Goal: Navigation & Orientation: Find specific page/section

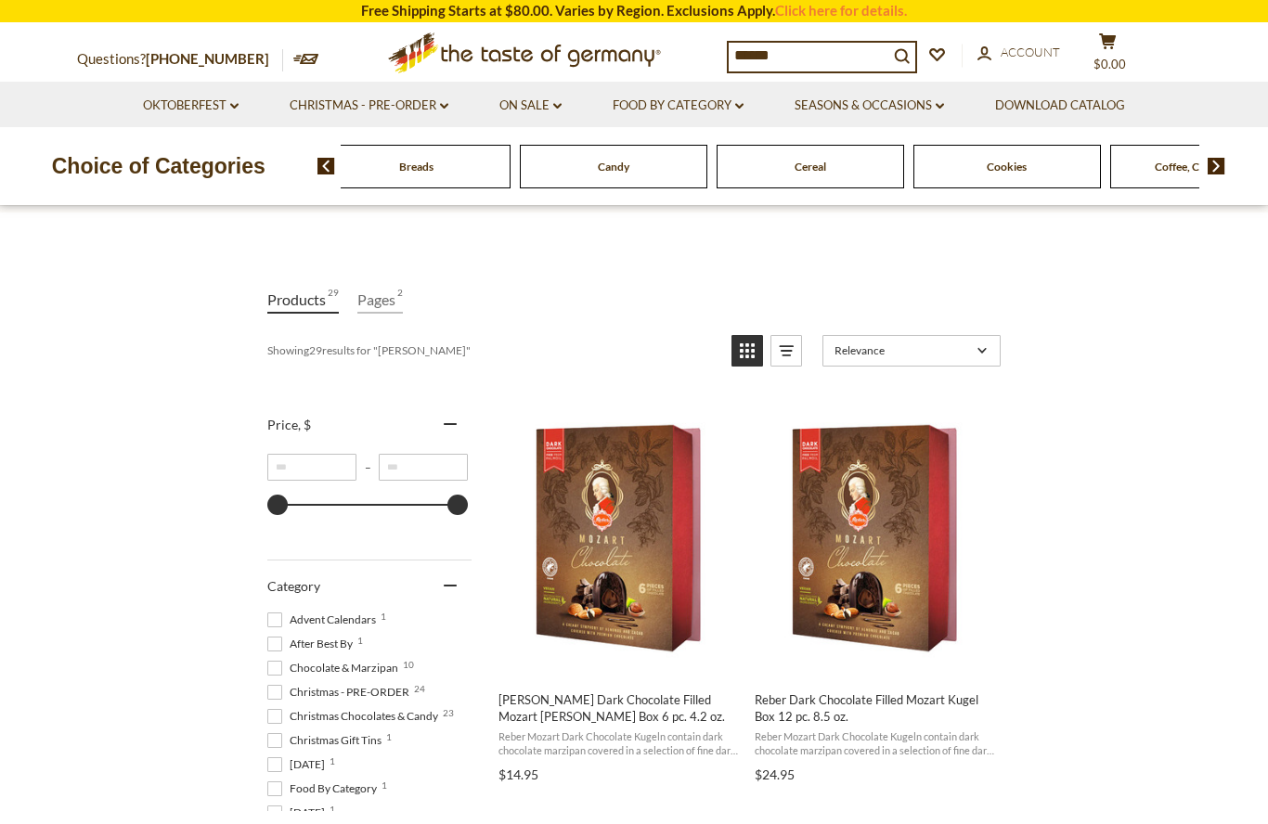
scroll to position [156, 0]
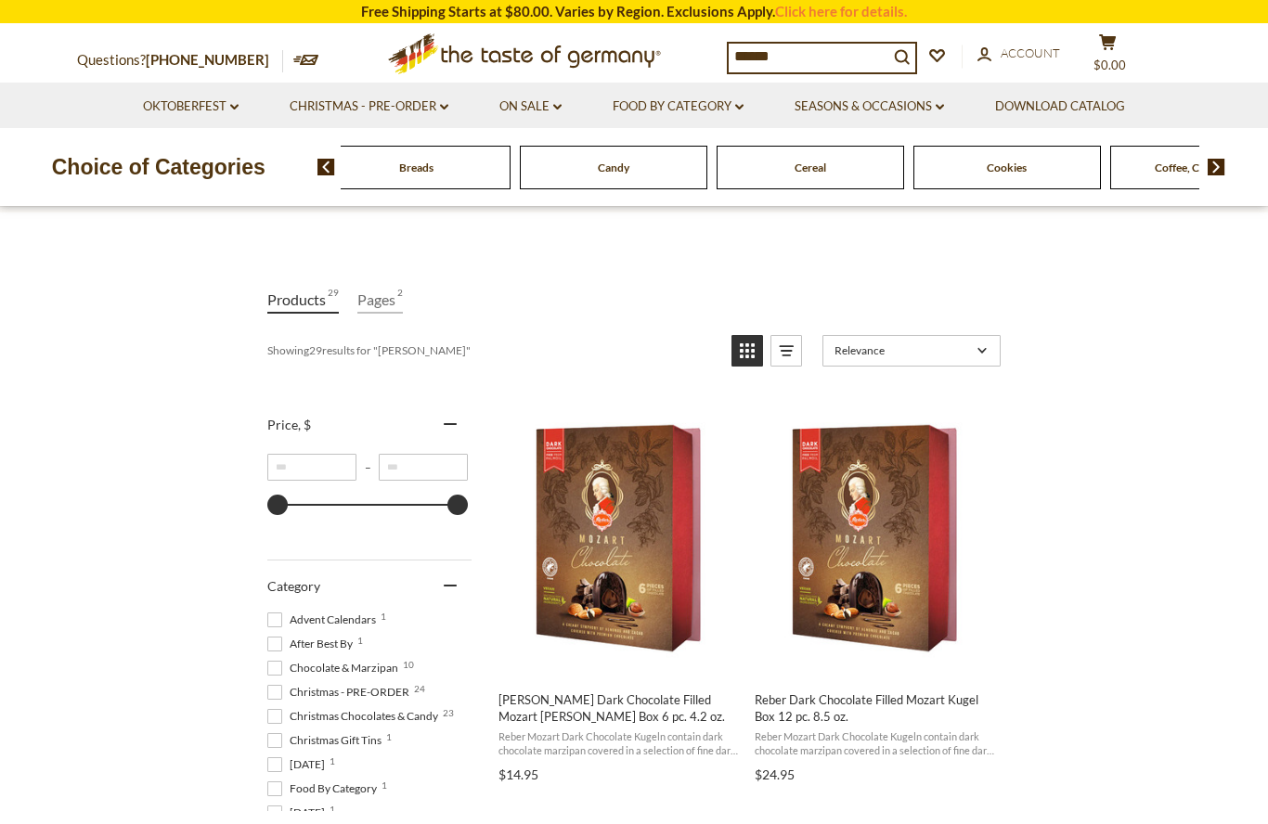
click at [858, 51] on input "******" at bounding box center [808, 57] width 160 height 26
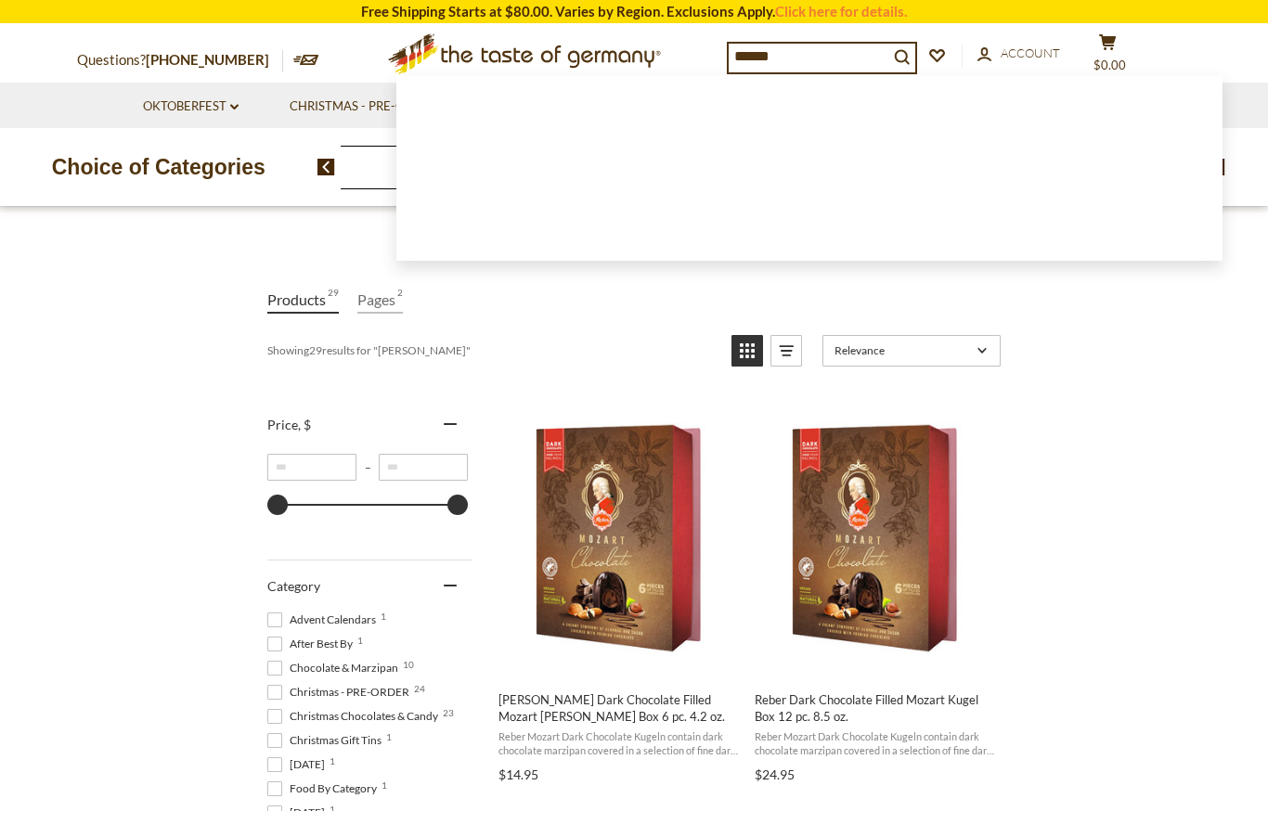
scroll to position [155, 0]
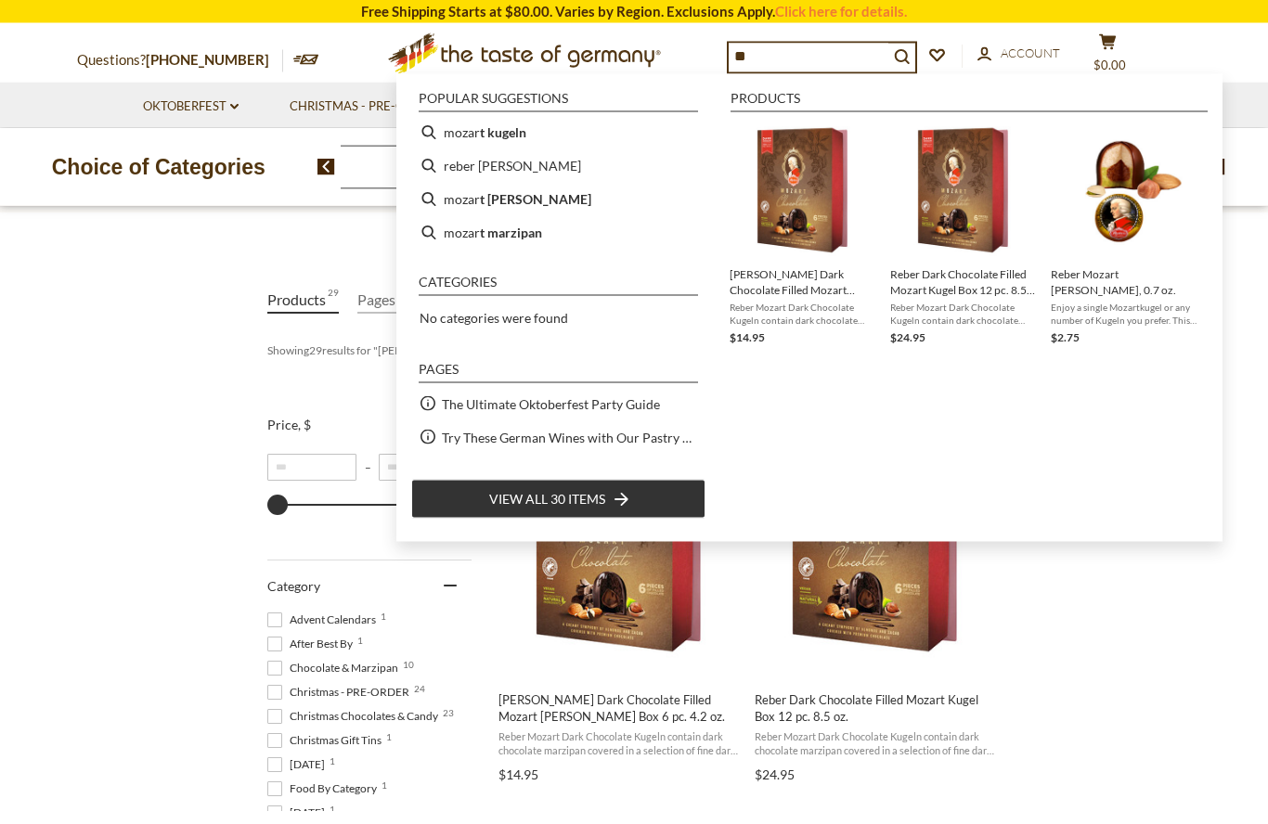
type input "*"
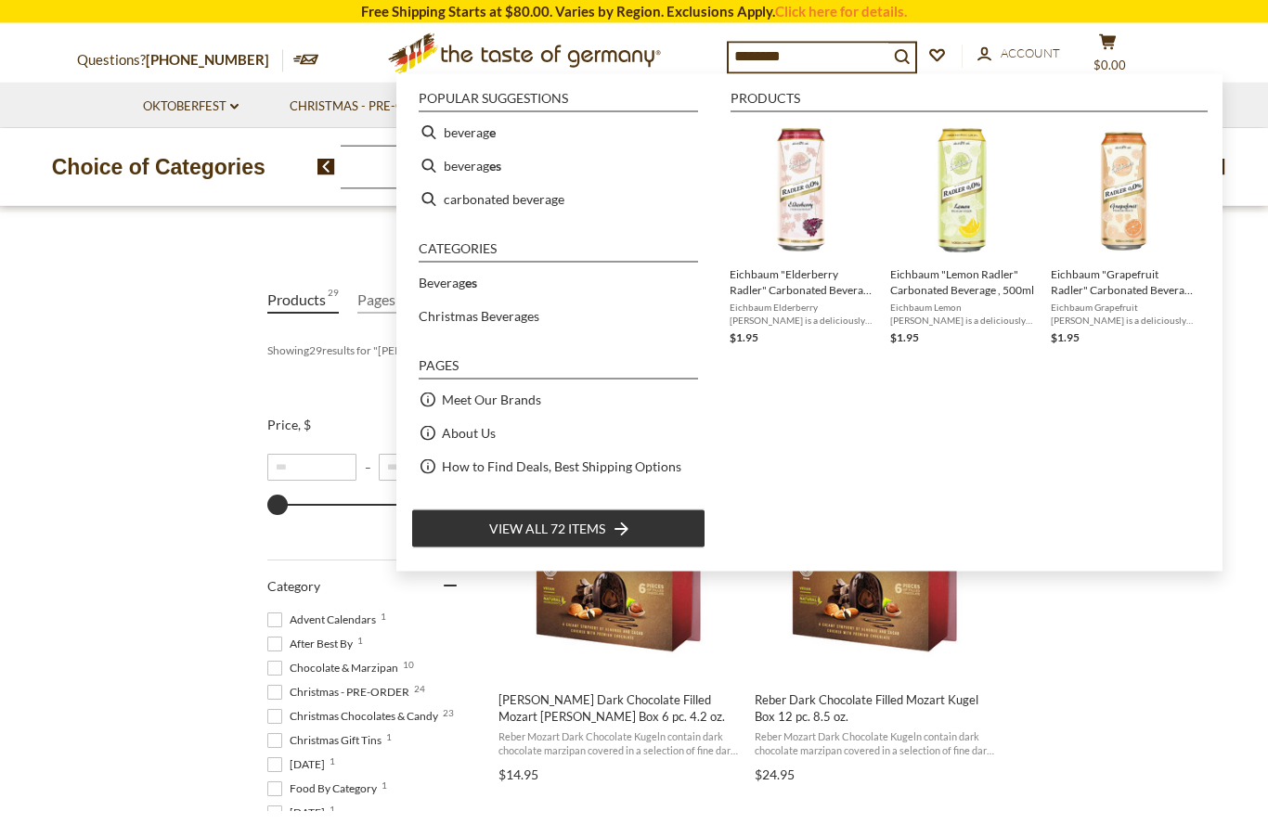
type input "*********"
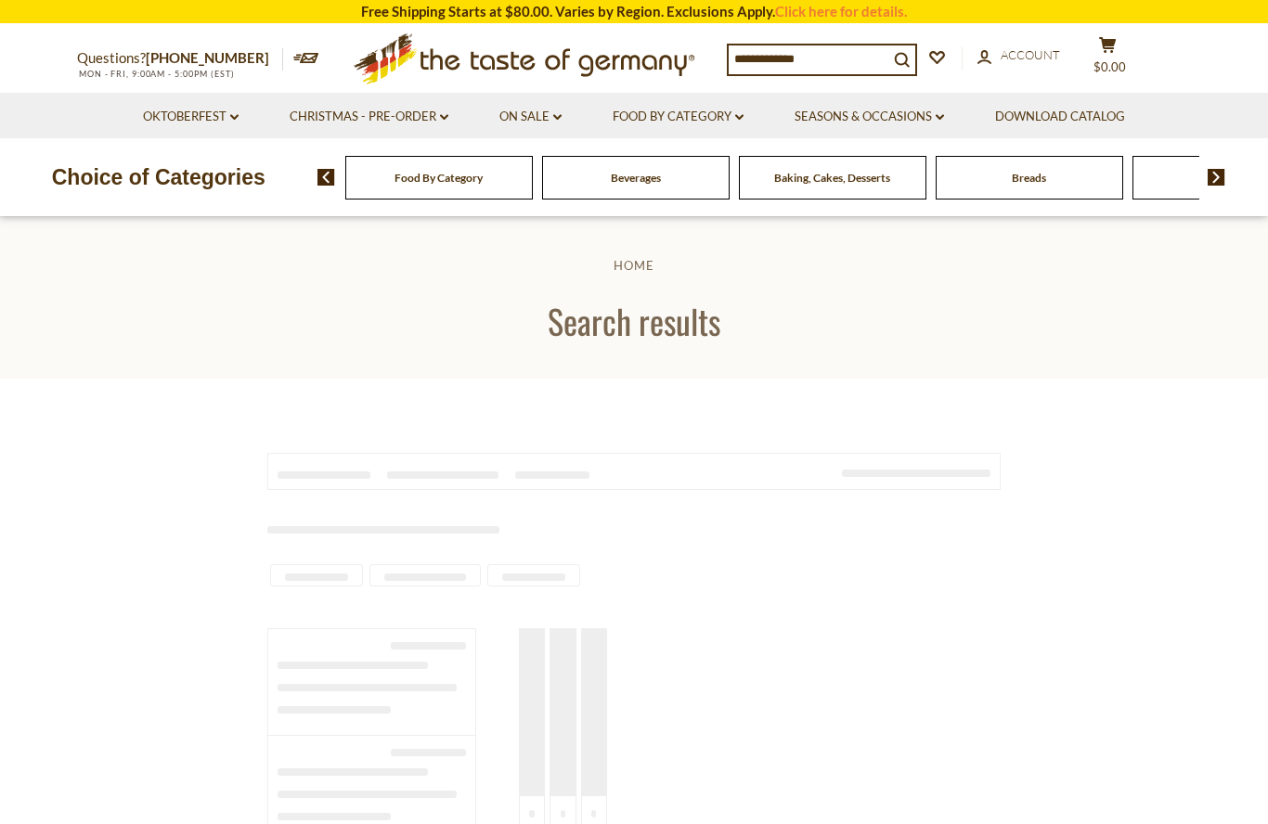
type input "*********"
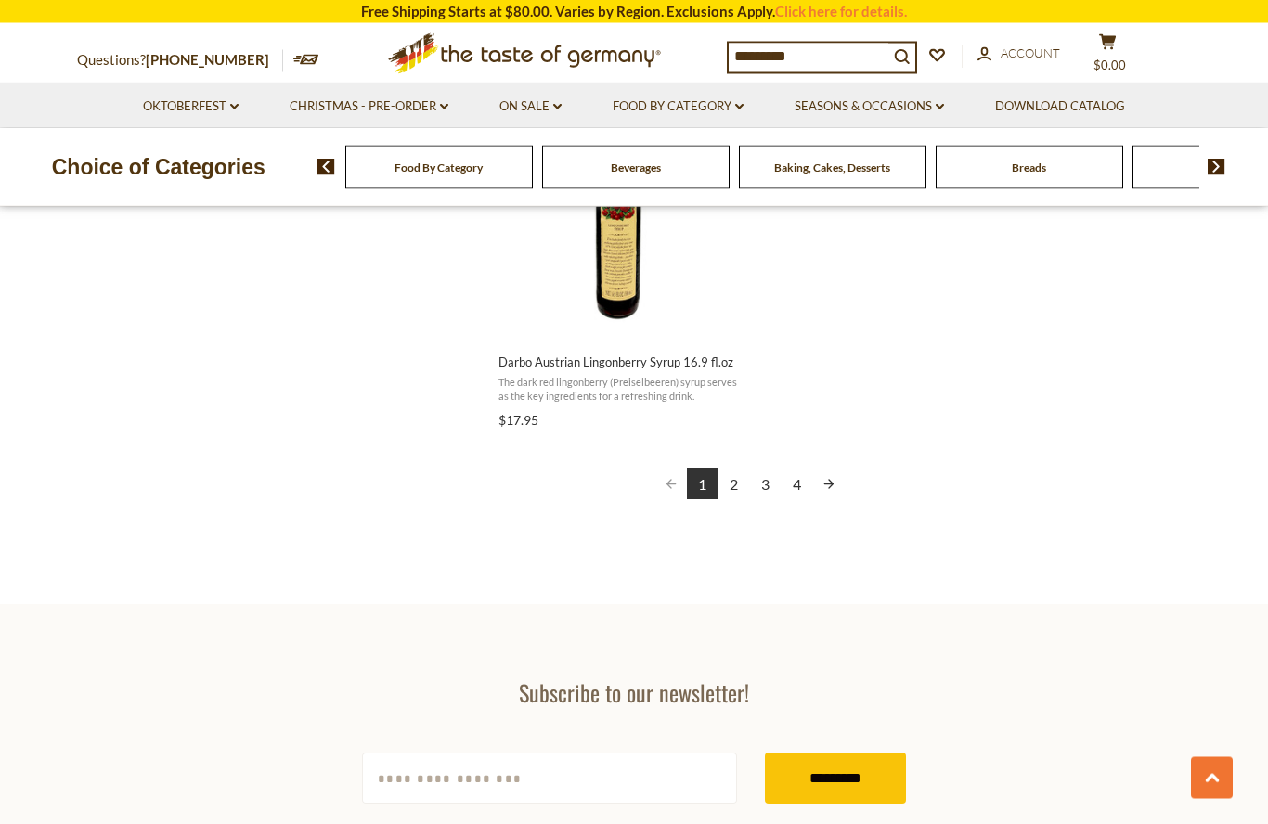
scroll to position [3365, 0]
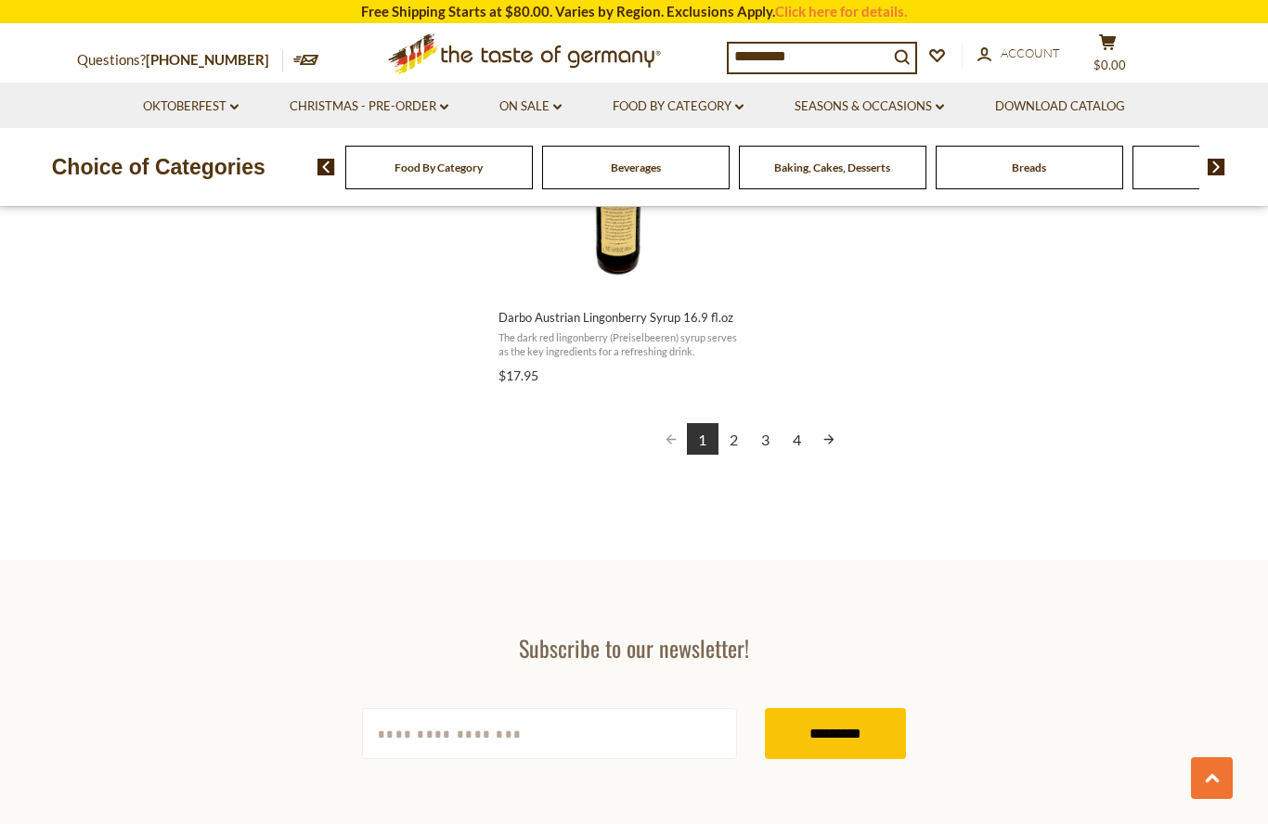
click at [740, 423] on link "2" at bounding box center [734, 439] width 32 height 32
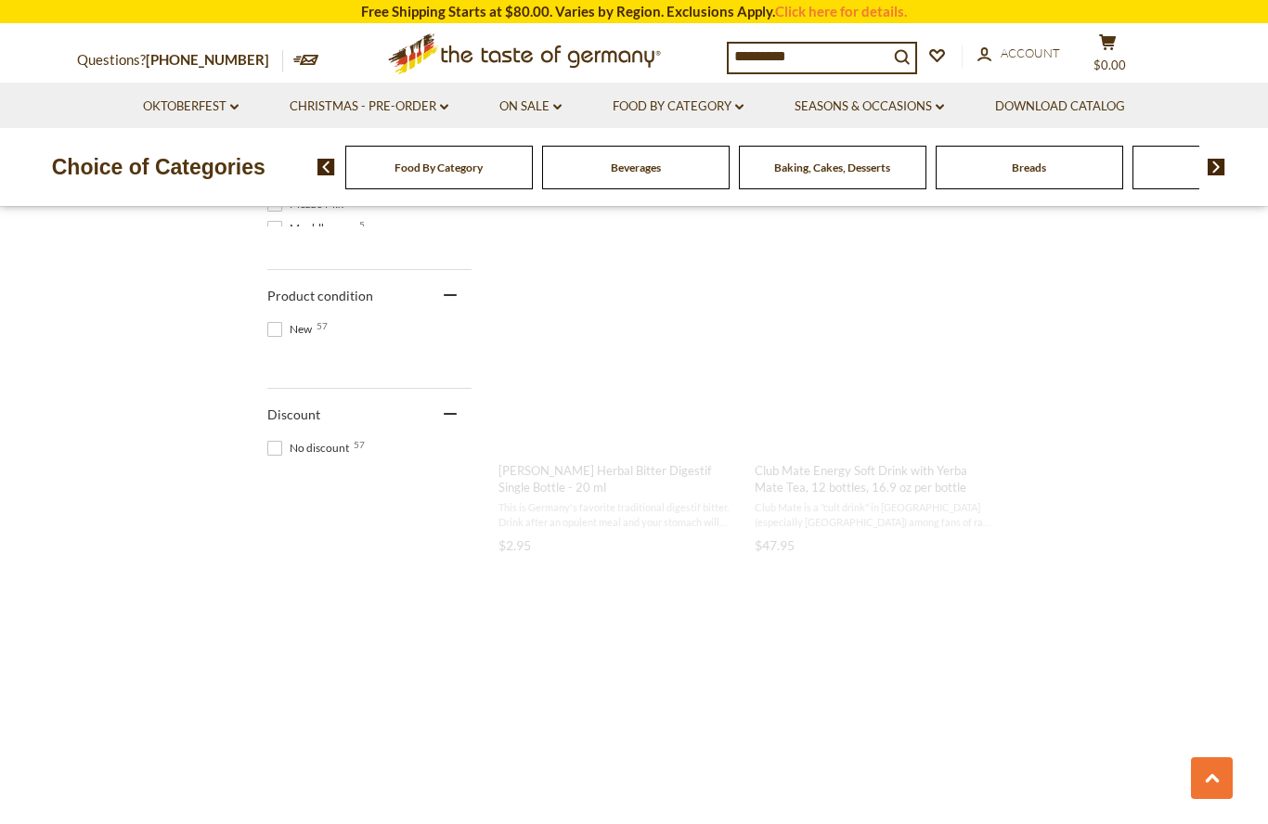
scroll to position [446, 0]
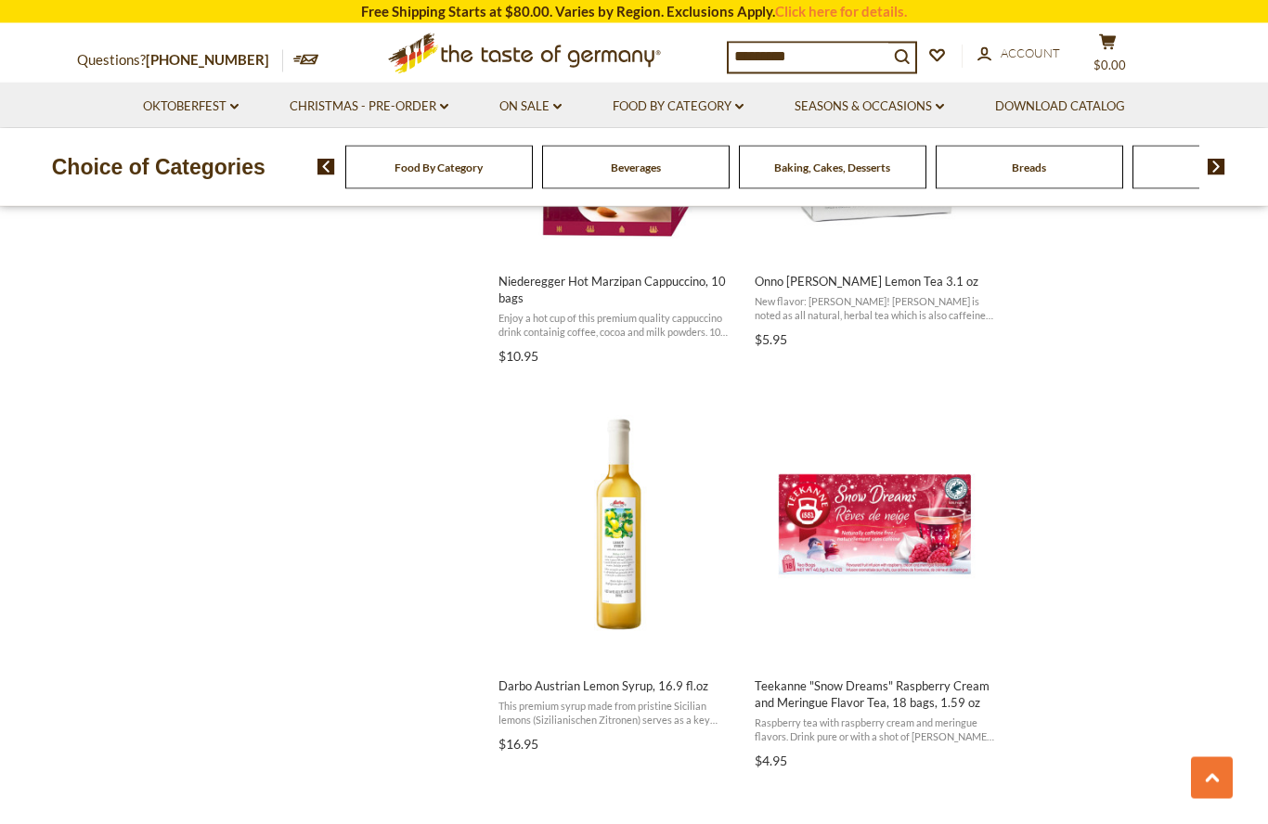
scroll to position [1853, 0]
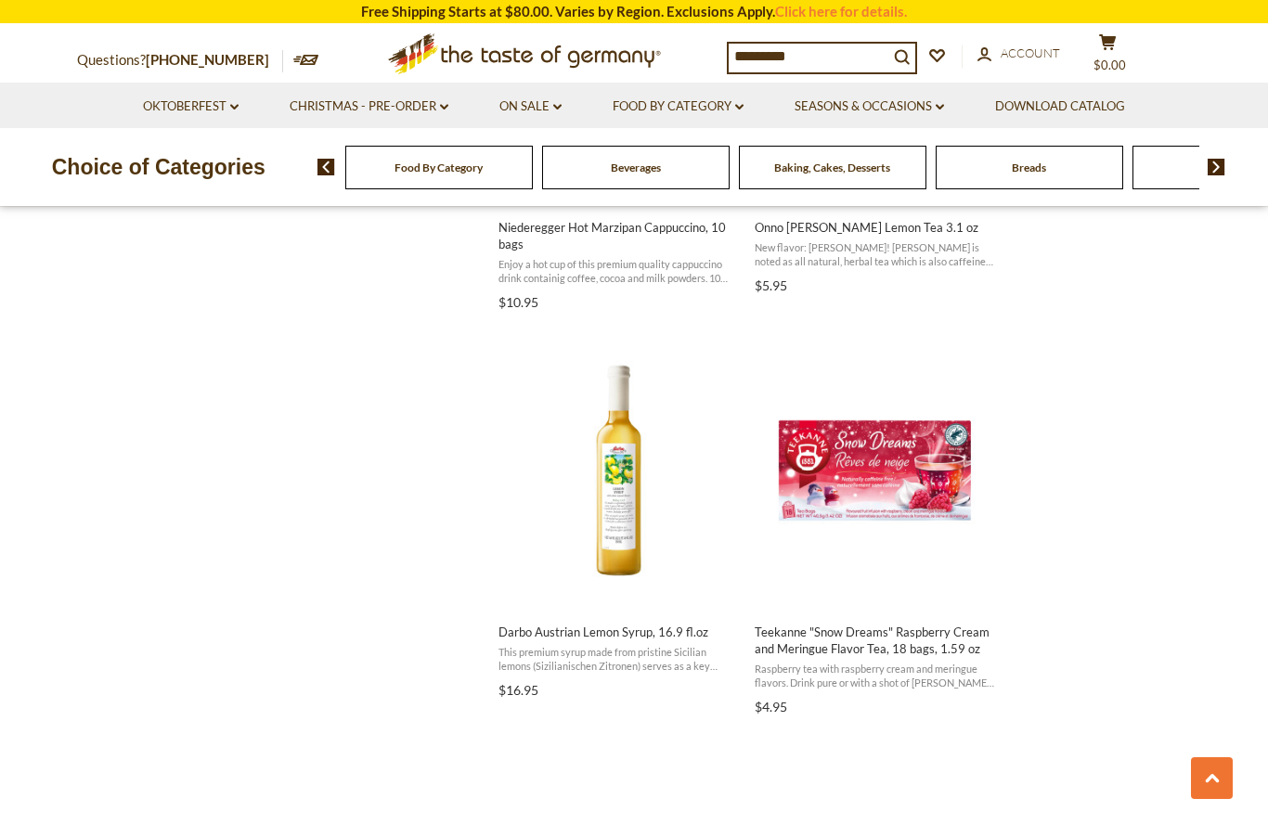
click at [672, 645] on span "This premium syrup made from pristine Sicilian lemons (Sizilianischen Zitronen)…" at bounding box center [618, 659] width 240 height 29
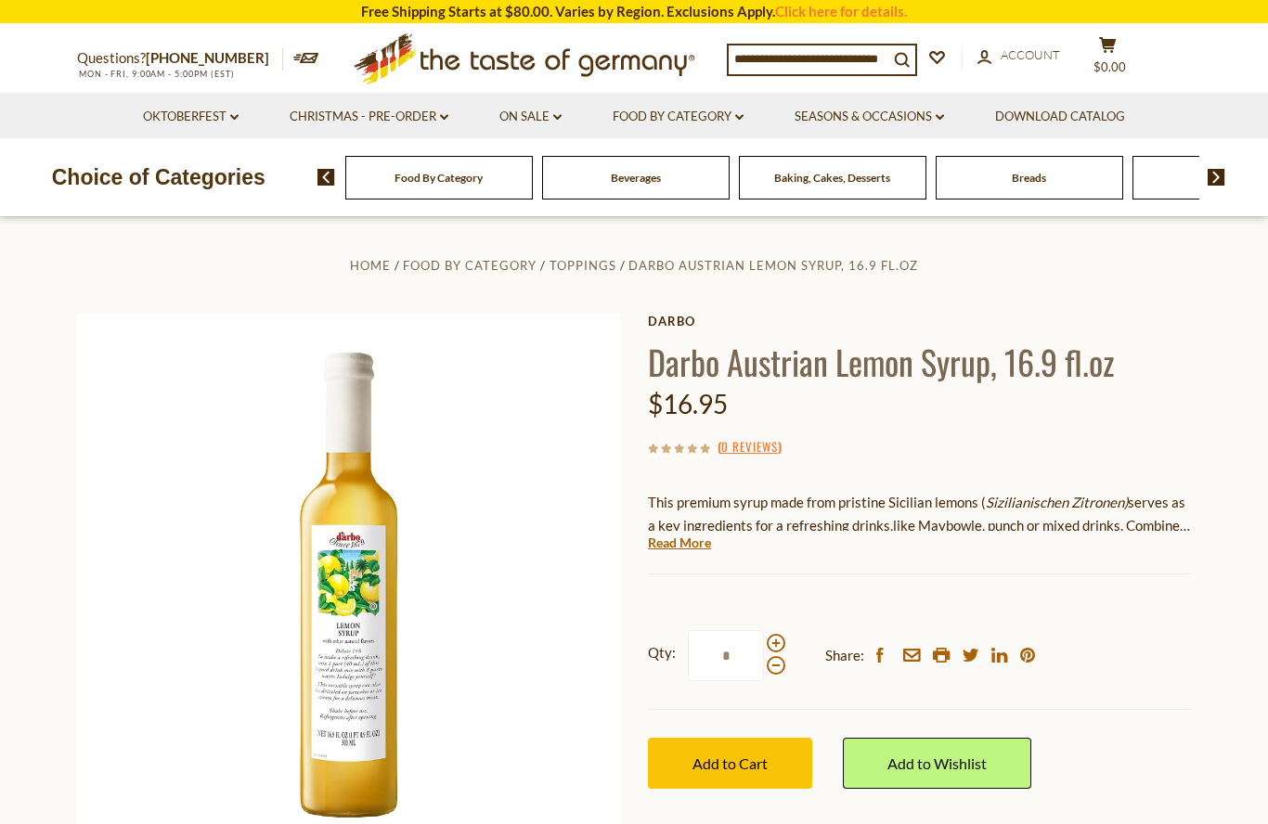
click at [711, 538] on link "Read More" at bounding box center [679, 543] width 63 height 19
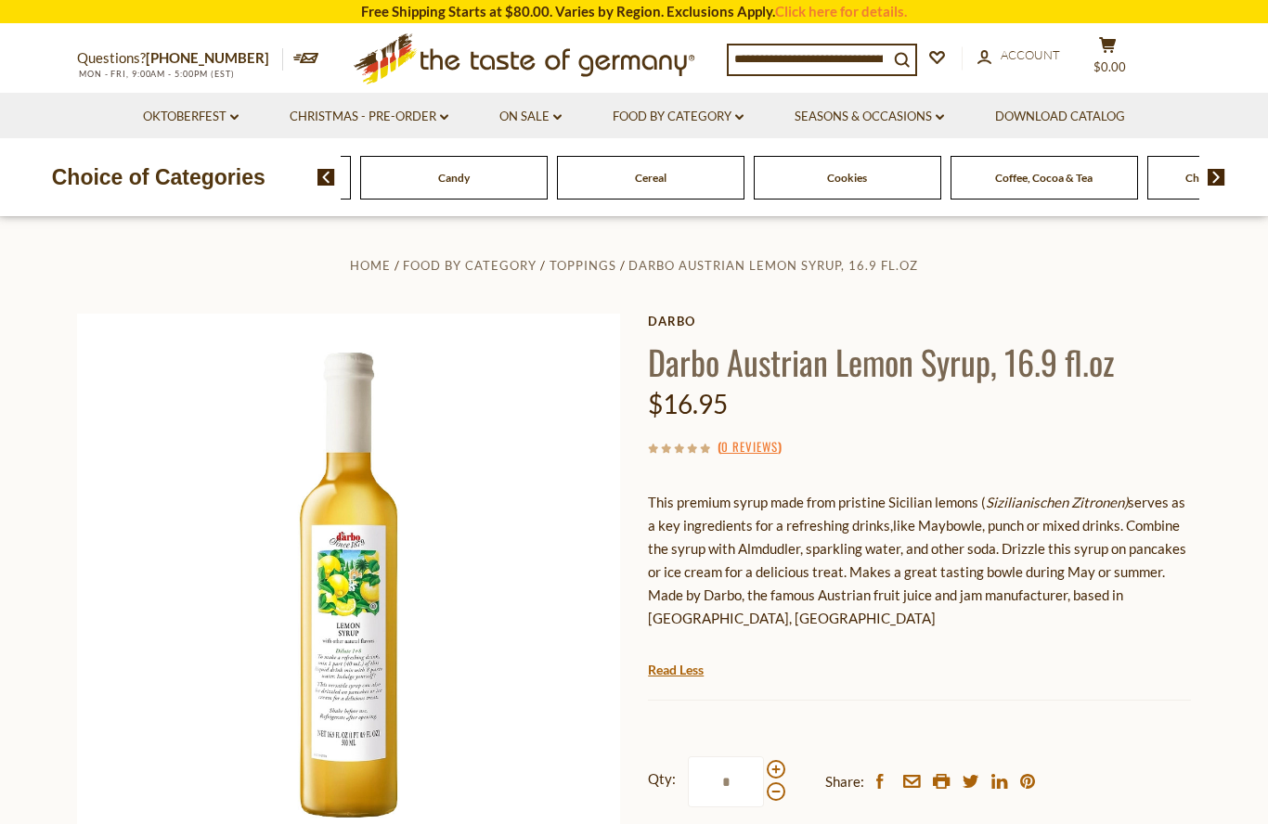
click at [470, 176] on span "Candy" at bounding box center [454, 178] width 32 height 14
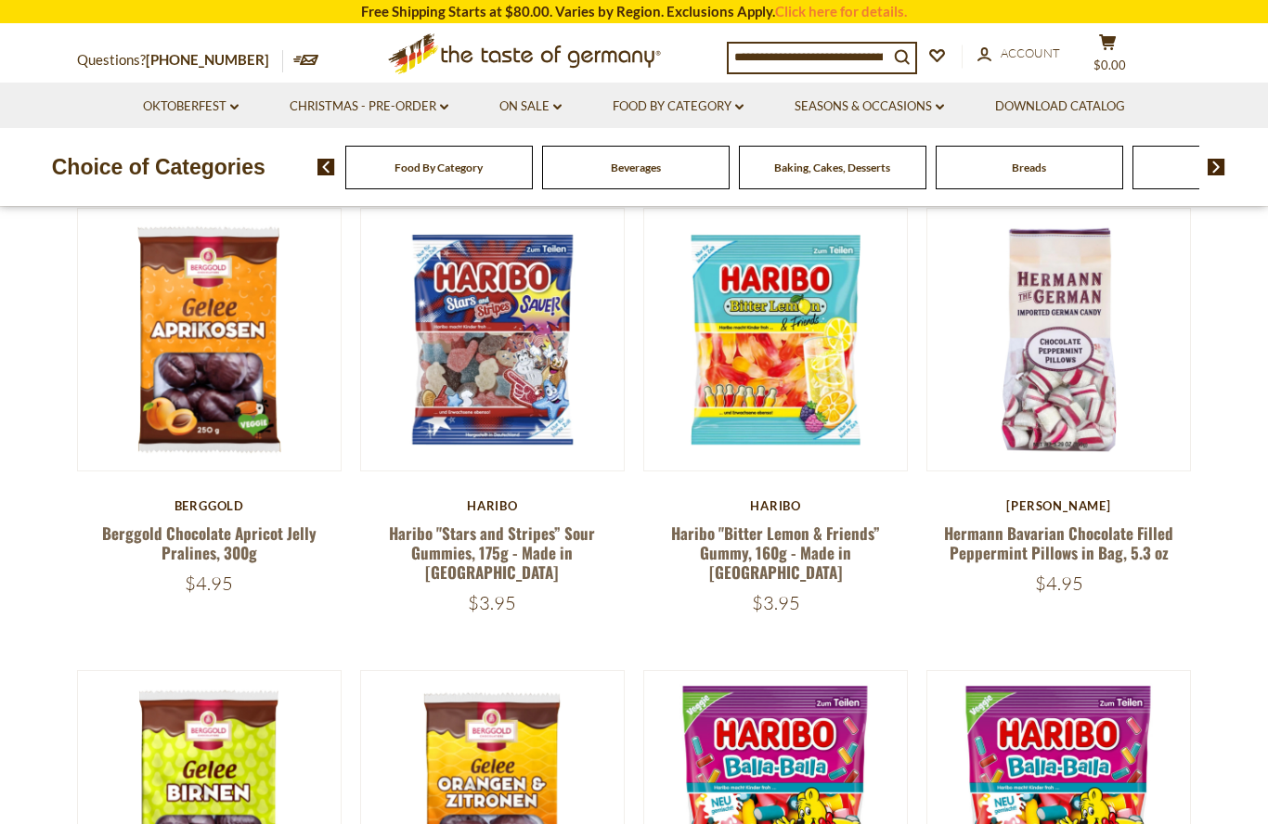
scroll to position [534, 0]
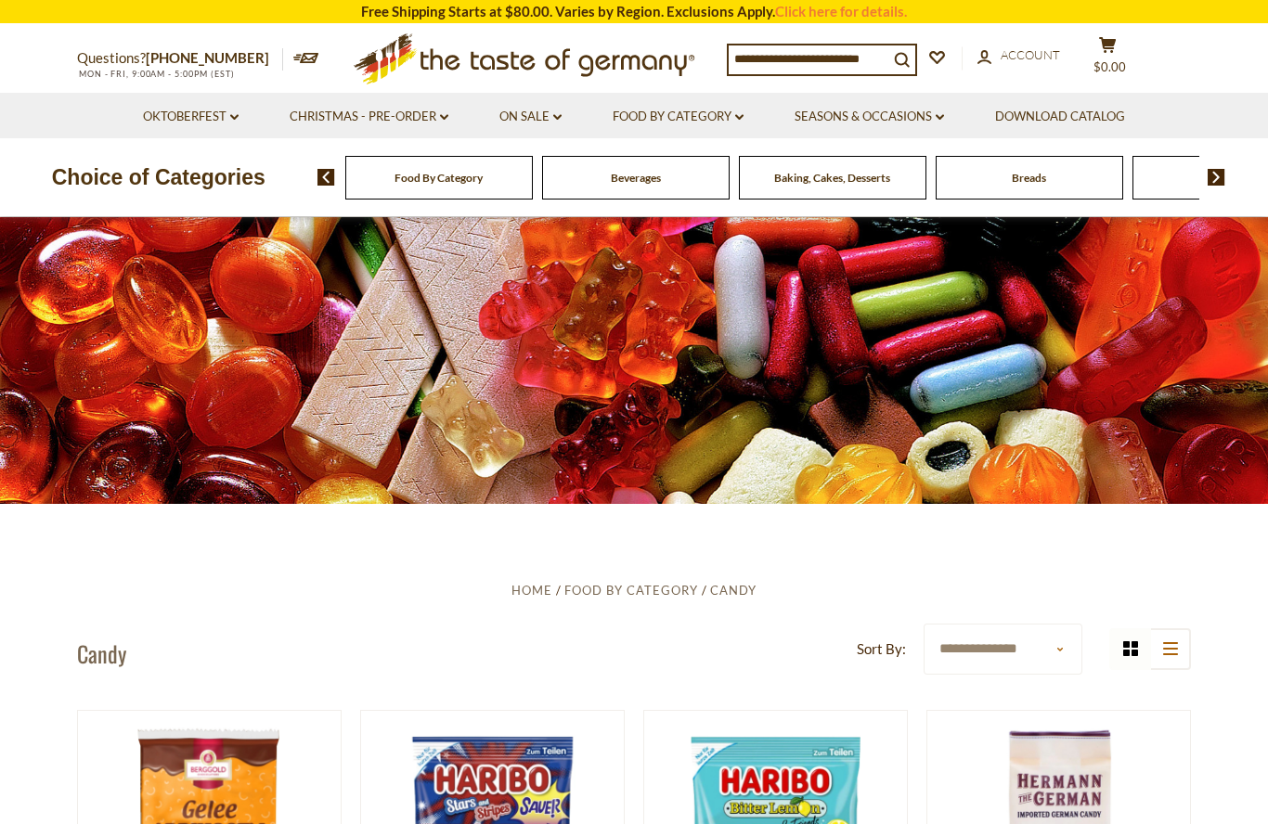
scroll to position [0, 0]
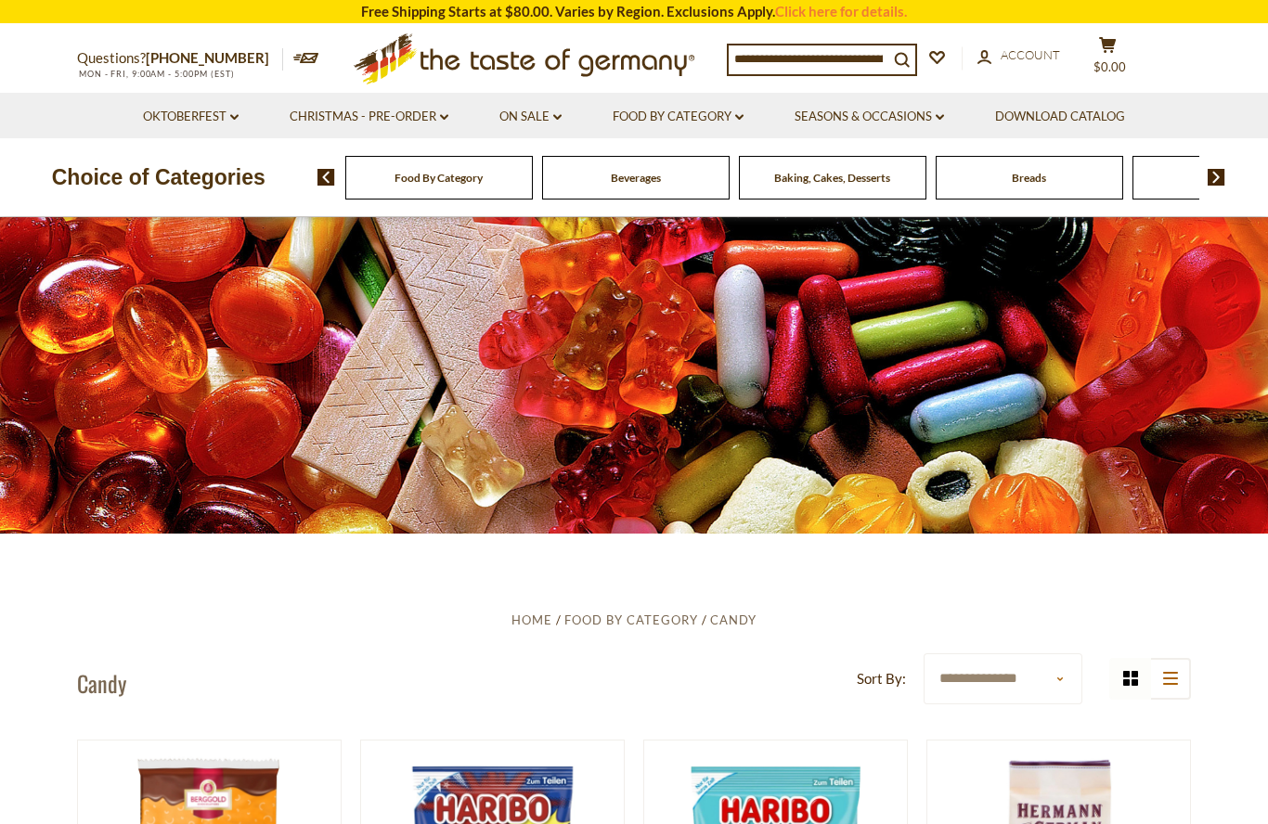
click at [478, 181] on div "Beverages" at bounding box center [438, 178] width 187 height 44
click at [135, 181] on div "Breads" at bounding box center [41, 178] width 187 height 44
click at [329, 179] on img at bounding box center [326, 177] width 18 height 17
click at [321, 180] on img at bounding box center [326, 177] width 18 height 17
click at [521, 181] on span "Baking, Cakes, Desserts" at bounding box center [548, 178] width 116 height 14
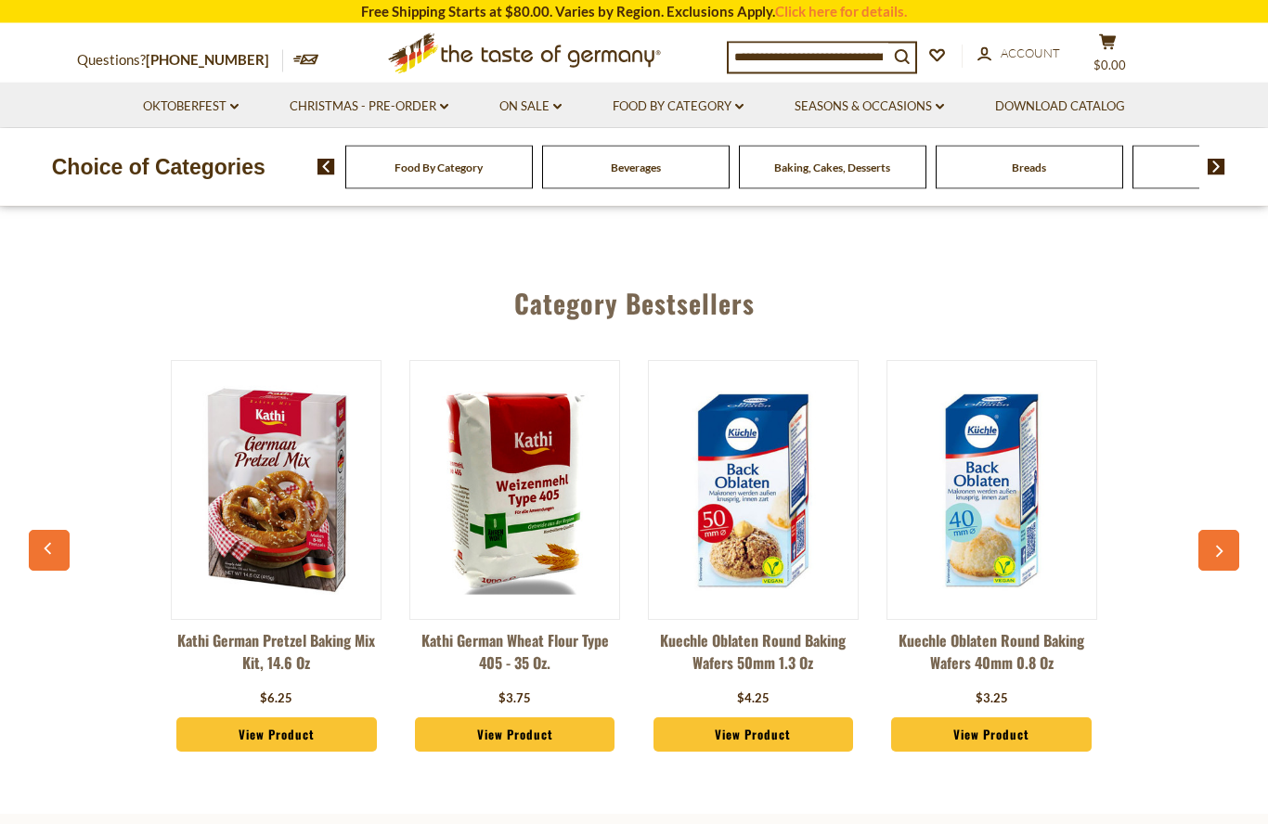
scroll to position [624, 0]
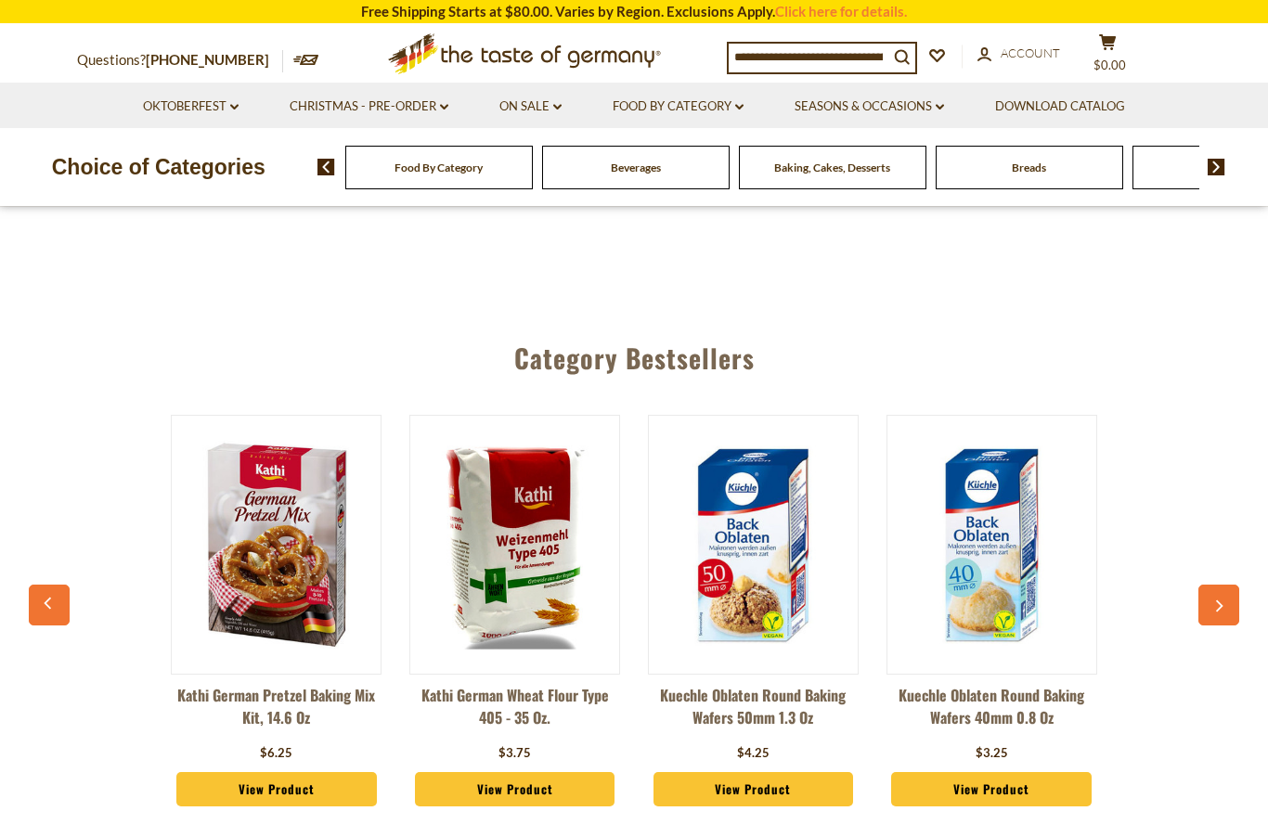
click at [1217, 612] on icon "button" at bounding box center [1219, 606] width 7 height 12
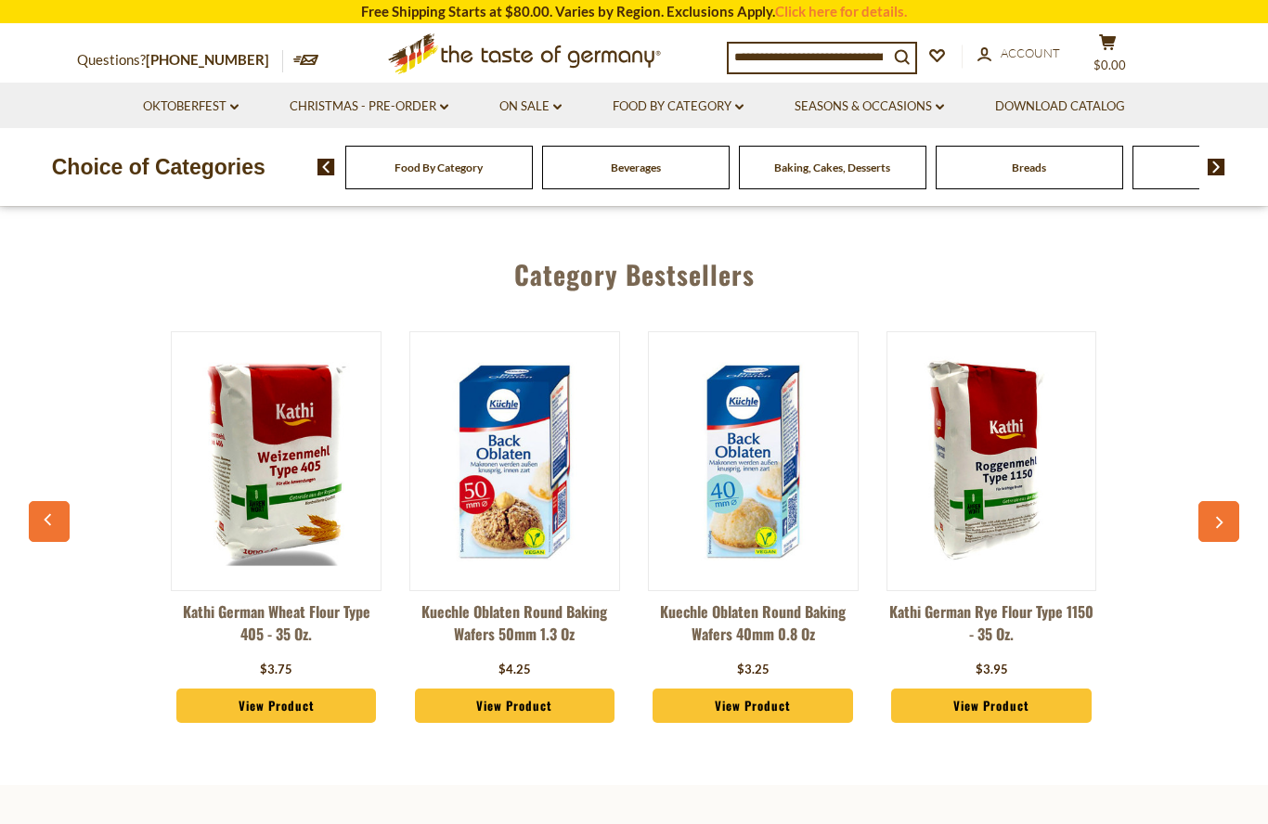
scroll to position [0, 218]
